Goal: Find specific page/section: Find specific page/section

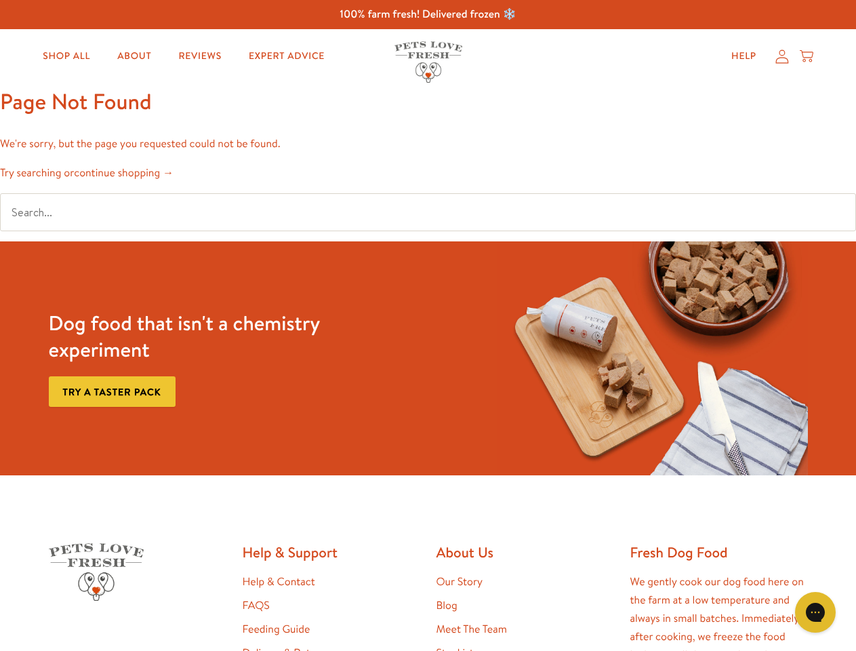
click at [428, 325] on div "Dog food that isn't a chemistry experiment Try a taster pack" at bounding box center [428, 358] width 770 height 234
click at [816, 612] on icon "Gorgias live chat" at bounding box center [815, 612] width 13 height 13
